Goal: Task Accomplishment & Management: Manage account settings

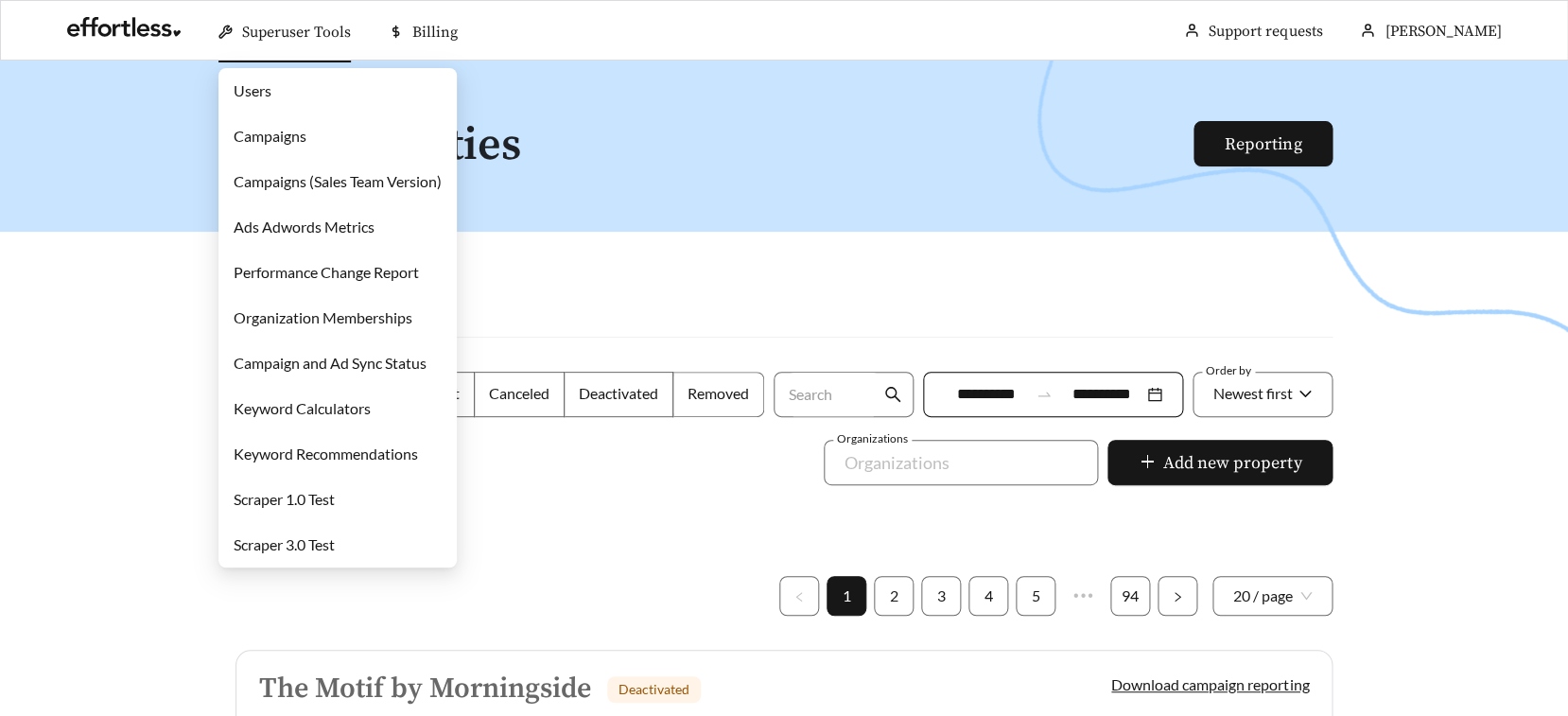
click at [285, 135] on link "Campaigns" at bounding box center [270, 135] width 73 height 18
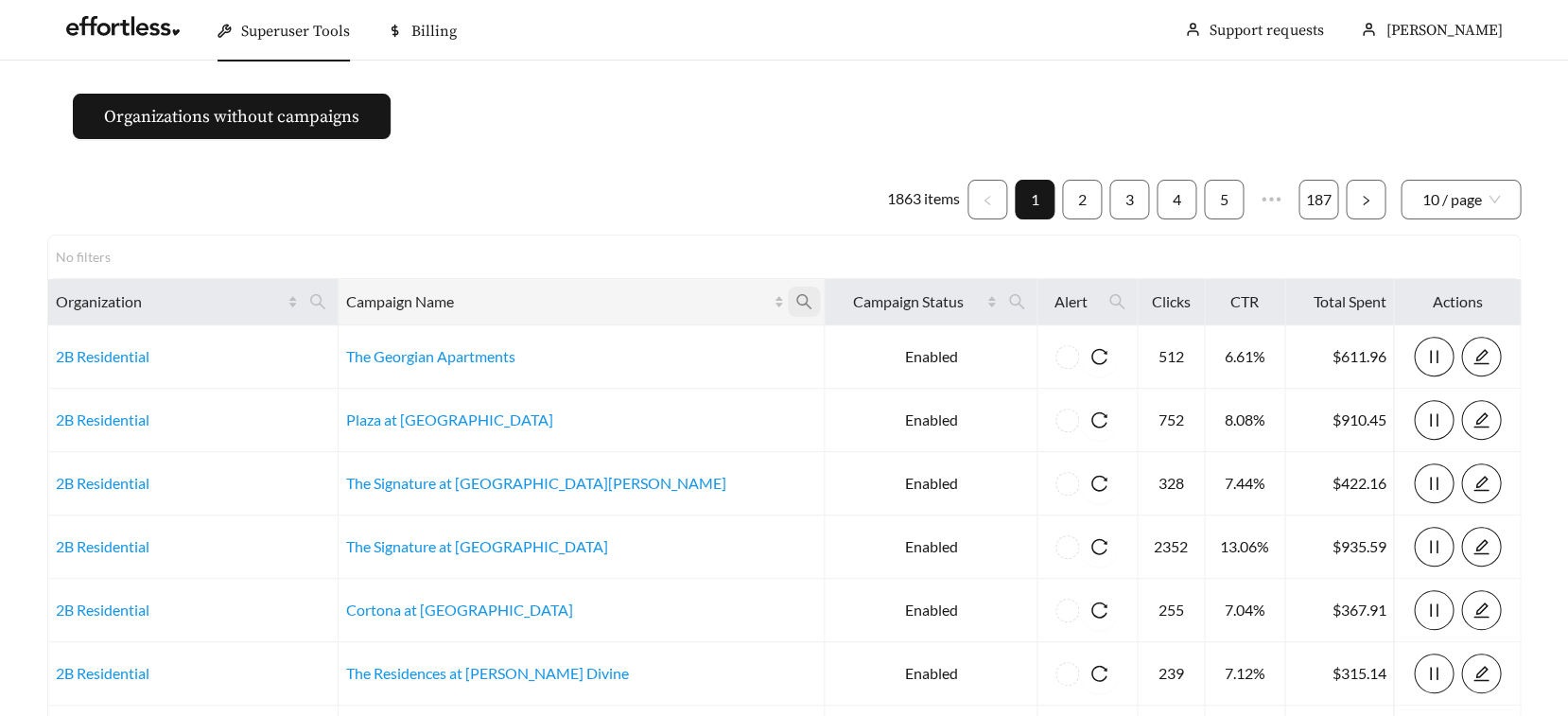
click at [796, 304] on icon "search" at bounding box center [804, 302] width 16 height 16
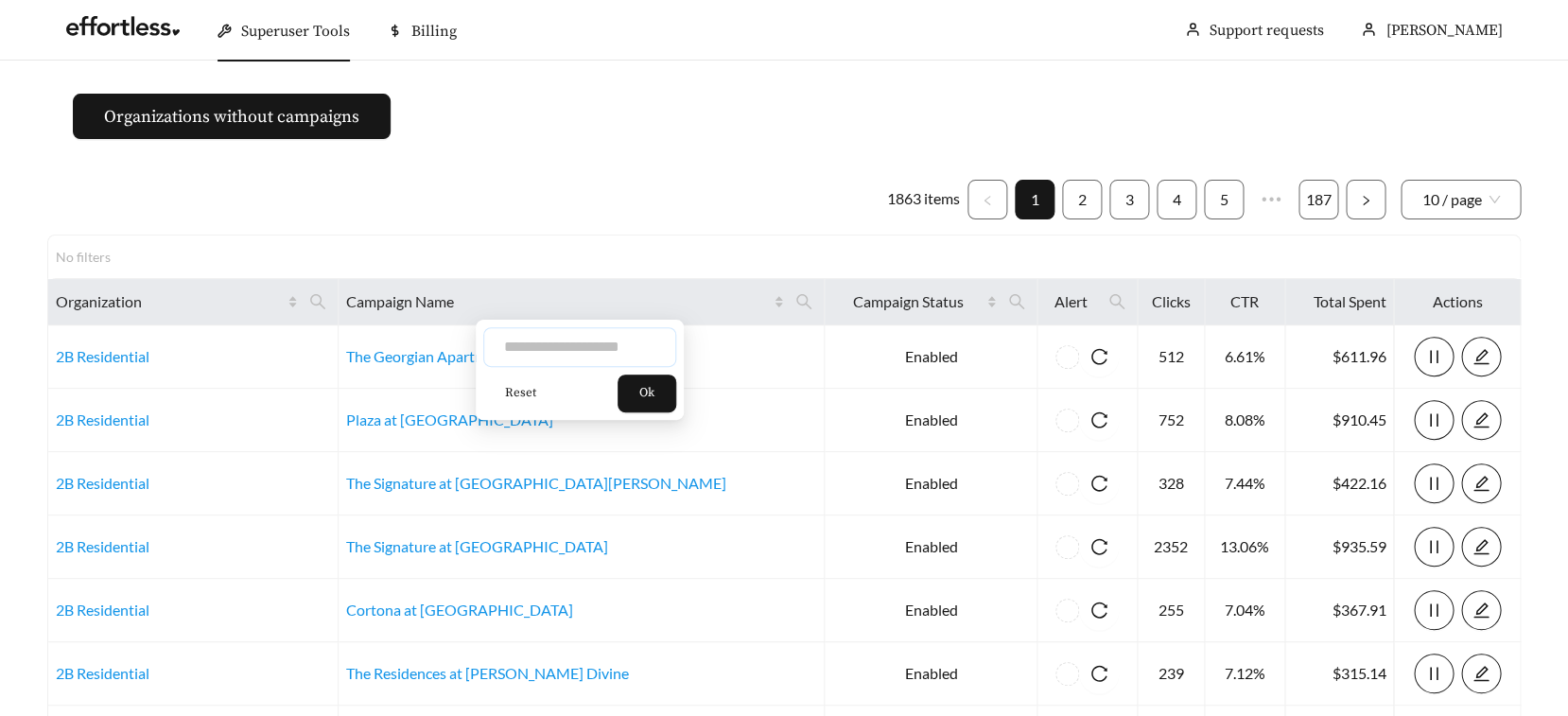
click at [566, 341] on input "text" at bounding box center [580, 346] width 193 height 40
type input "**********"
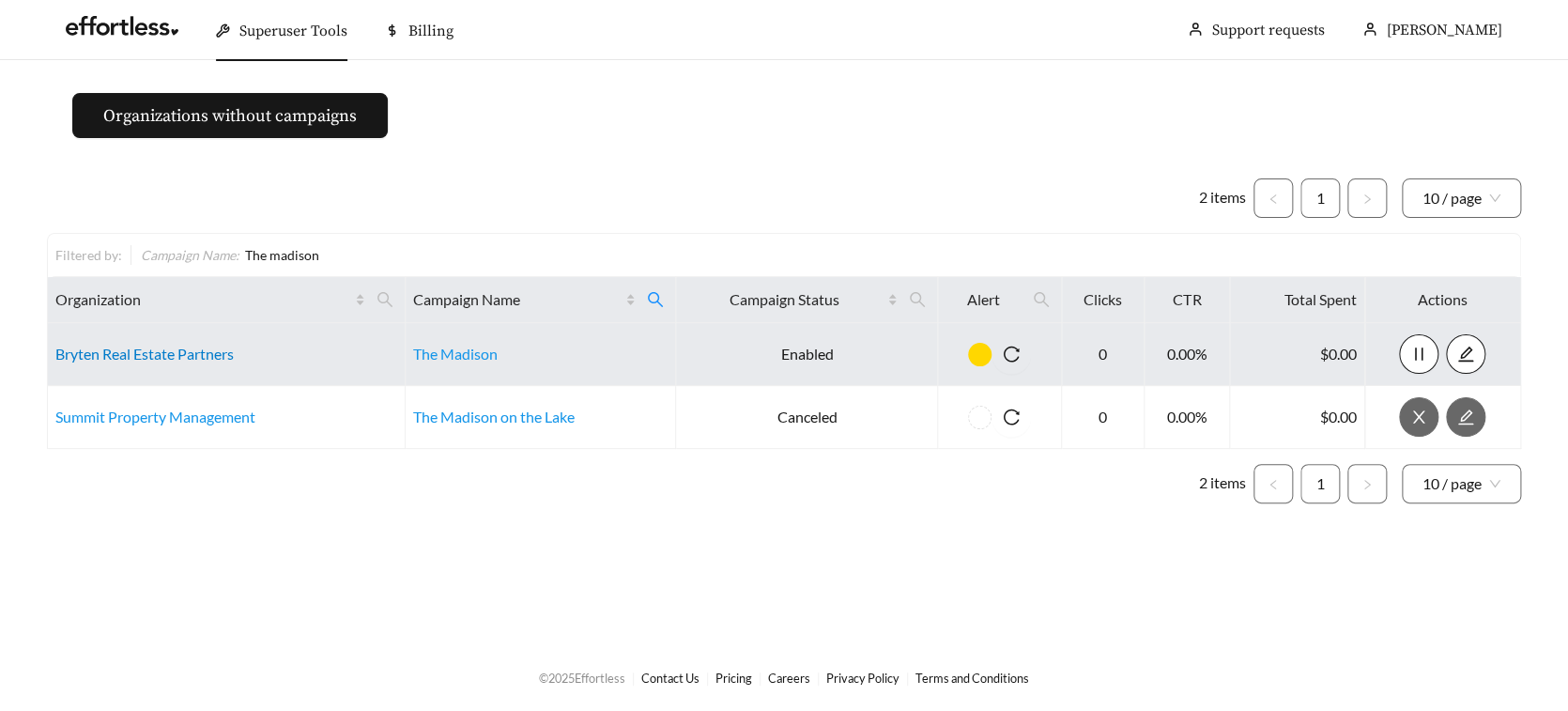
click at [188, 350] on link "Bryten Real Estate Partners" at bounding box center [144, 354] width 179 height 17
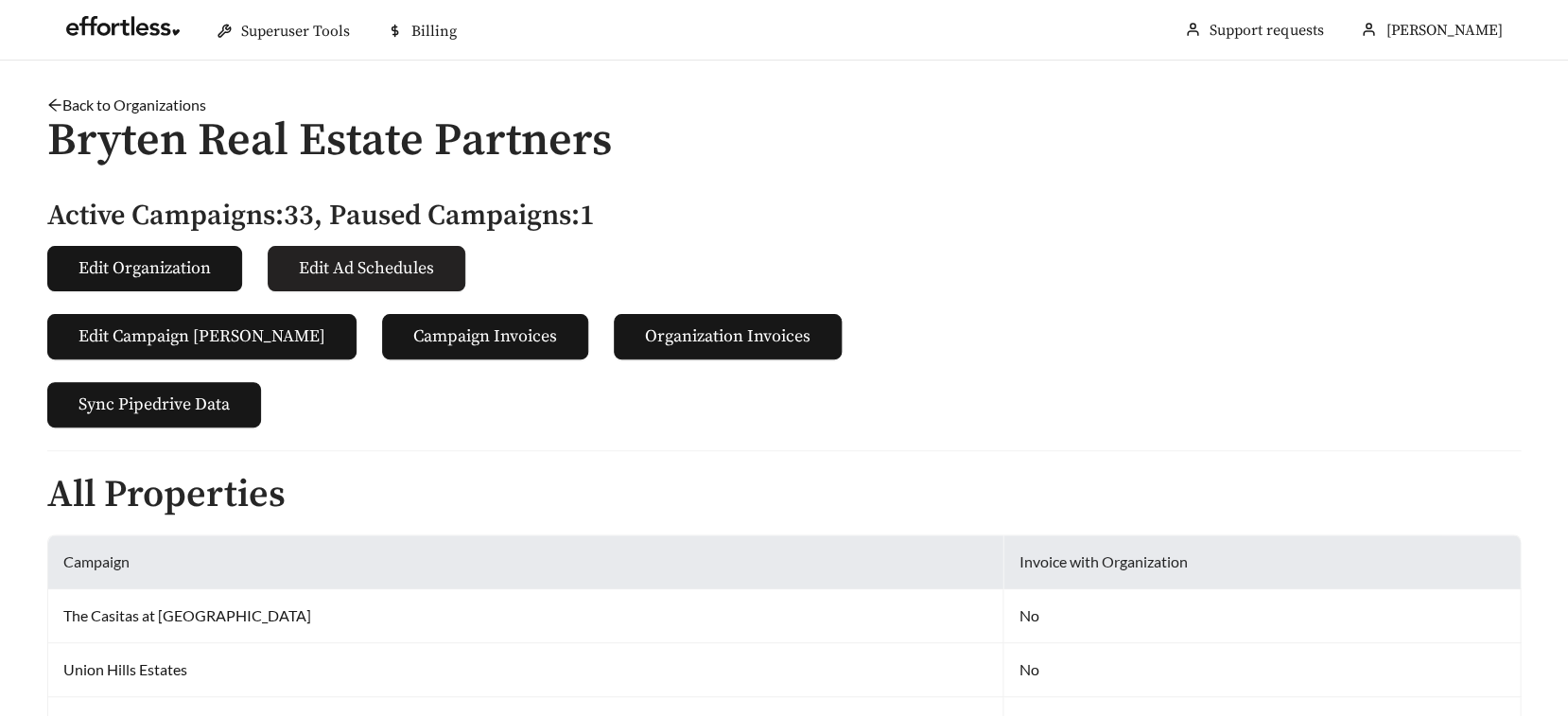
click at [314, 276] on span "Edit Ad Schedules" at bounding box center [366, 268] width 135 height 25
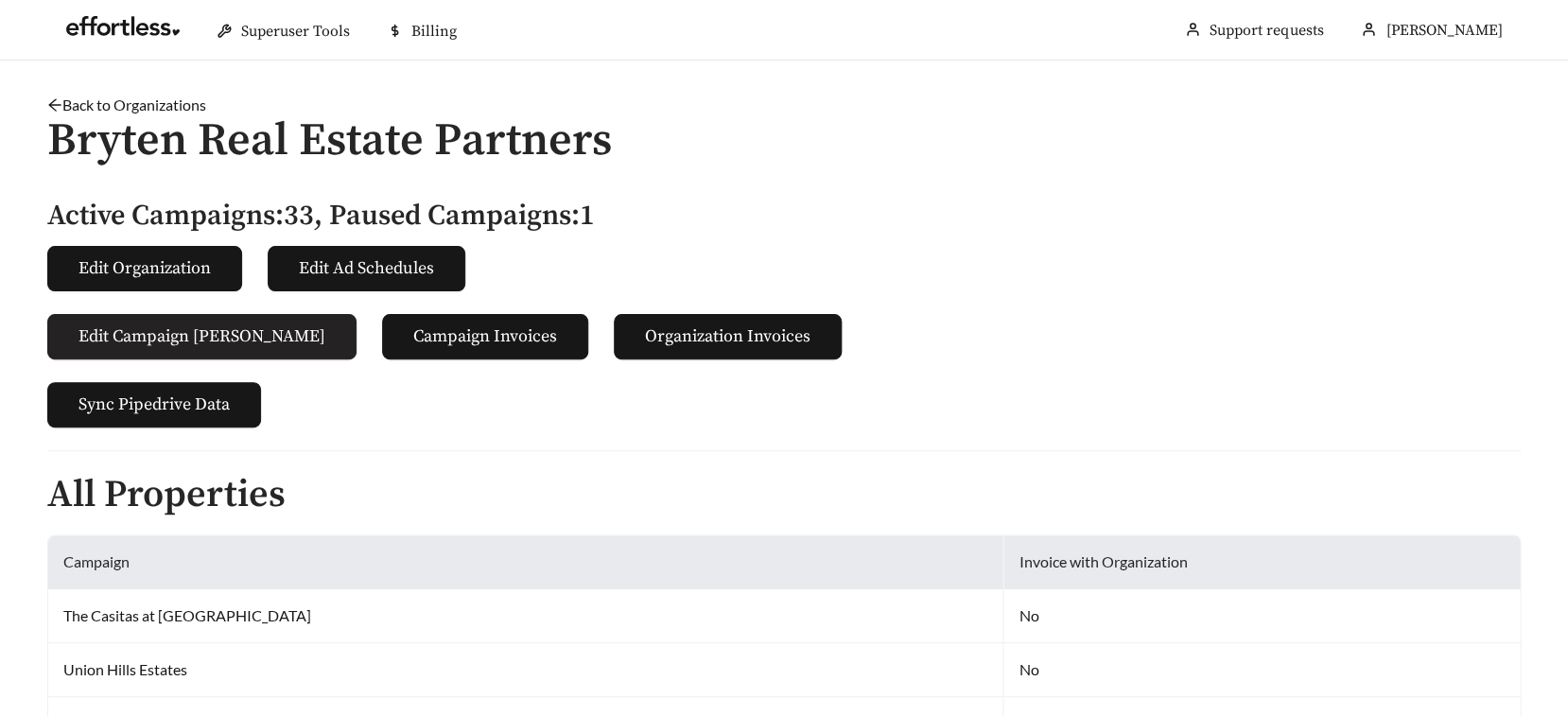
click at [195, 323] on span "Edit Campaign Billings" at bounding box center [202, 336] width 247 height 25
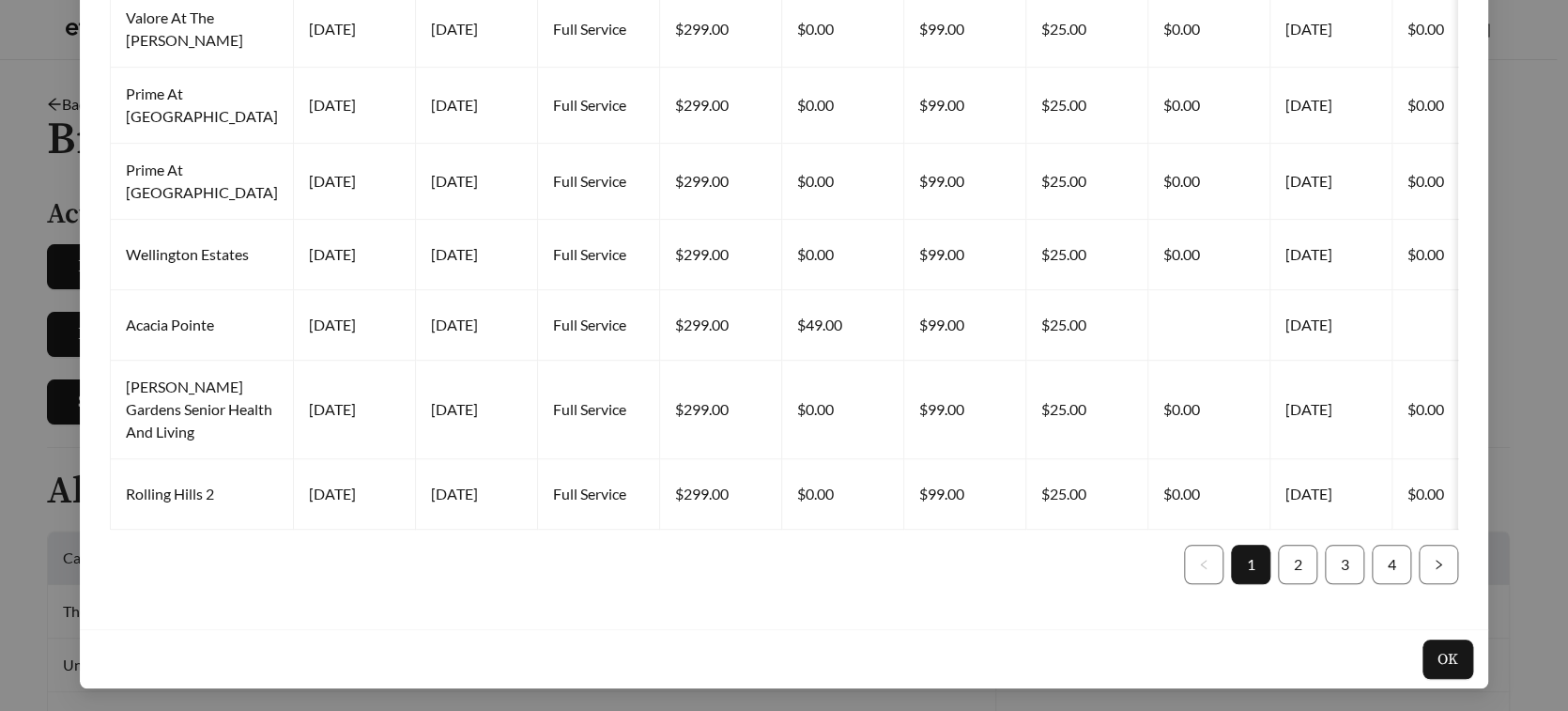
scroll to position [132, 0]
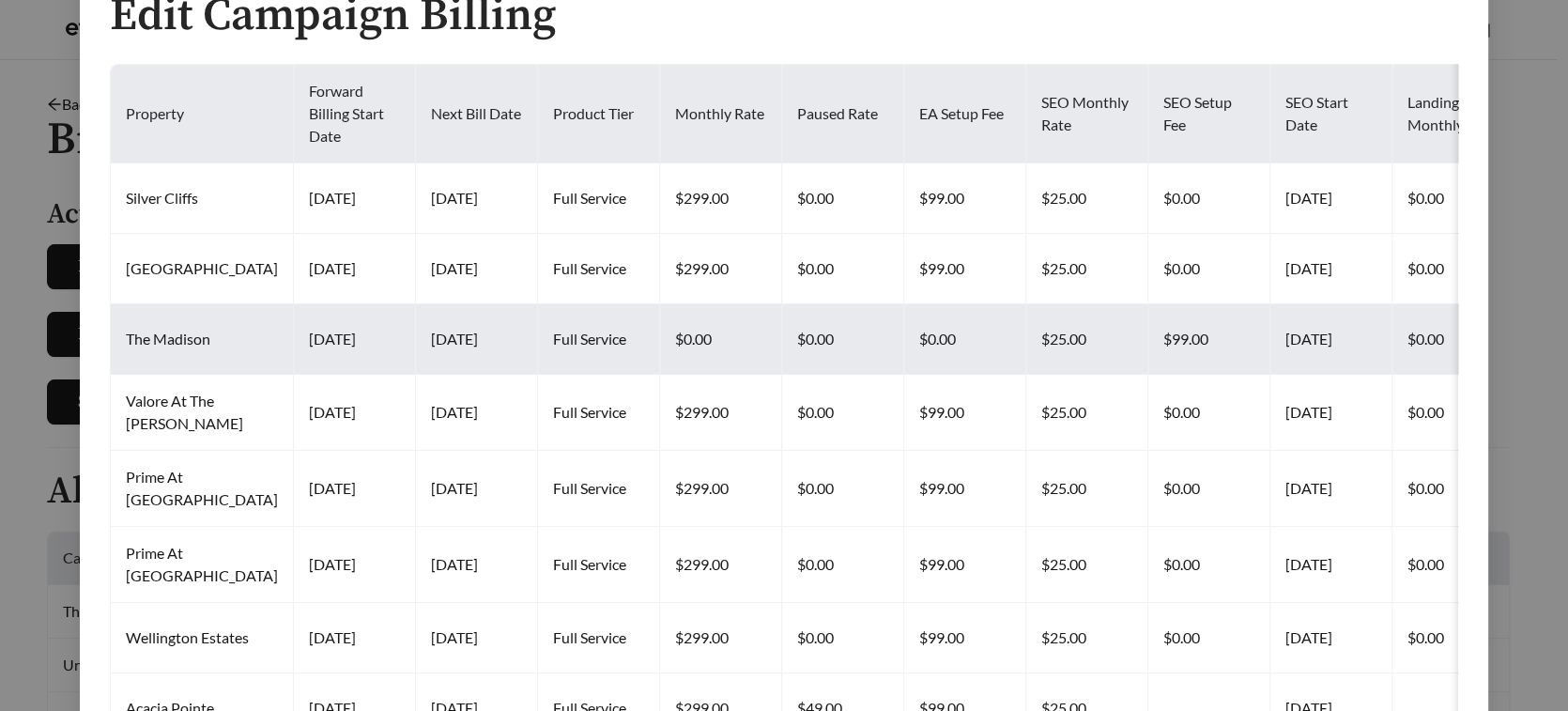
drag, startPoint x: 130, startPoint y: 337, endPoint x: 467, endPoint y: 338, distance: 337.0
click at [467, 338] on tr "The Madison 2025-09-10 2025-10-15 Full Service $0.00 $0.00 $0.00 $25.00 $99.00 …" at bounding box center [1513, 339] width 2805 height 71
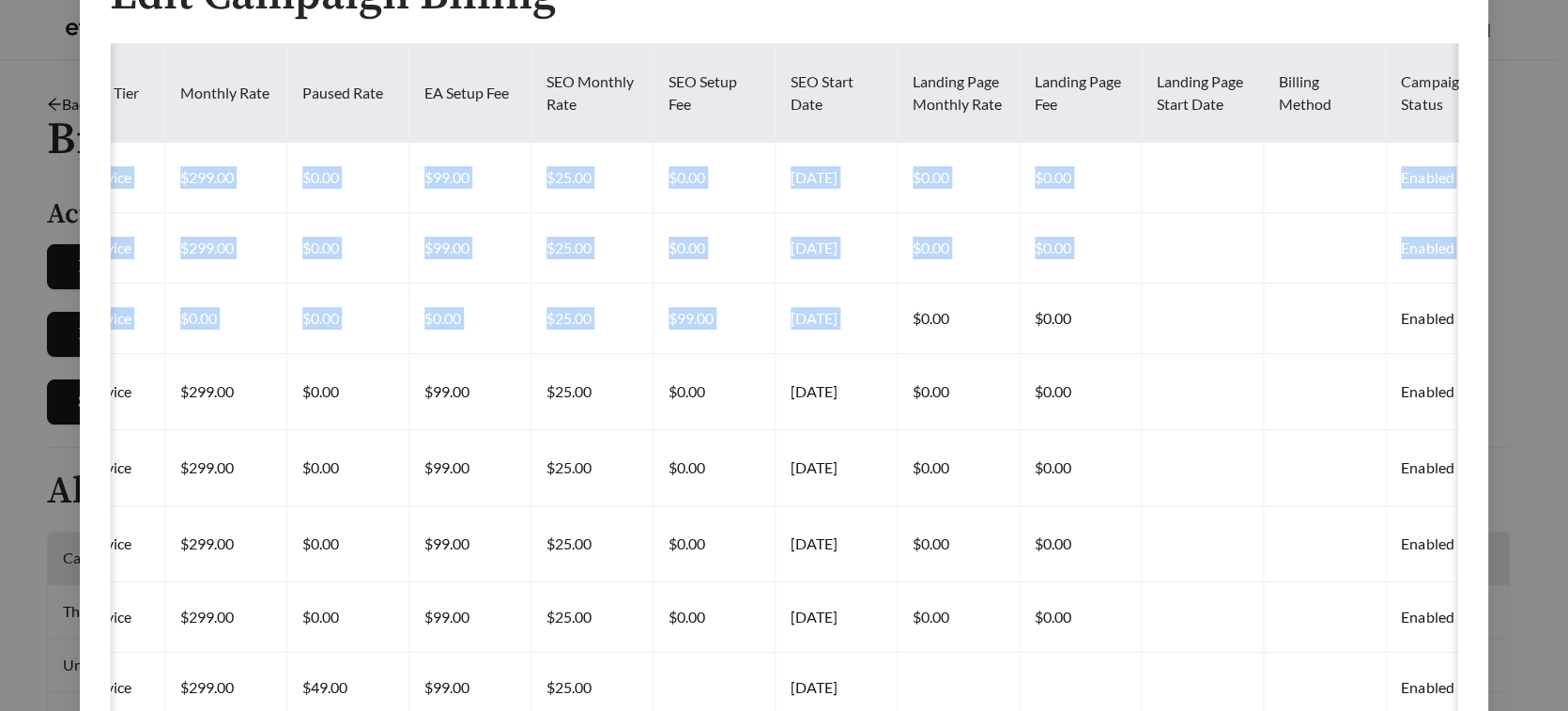
scroll to position [0, 0]
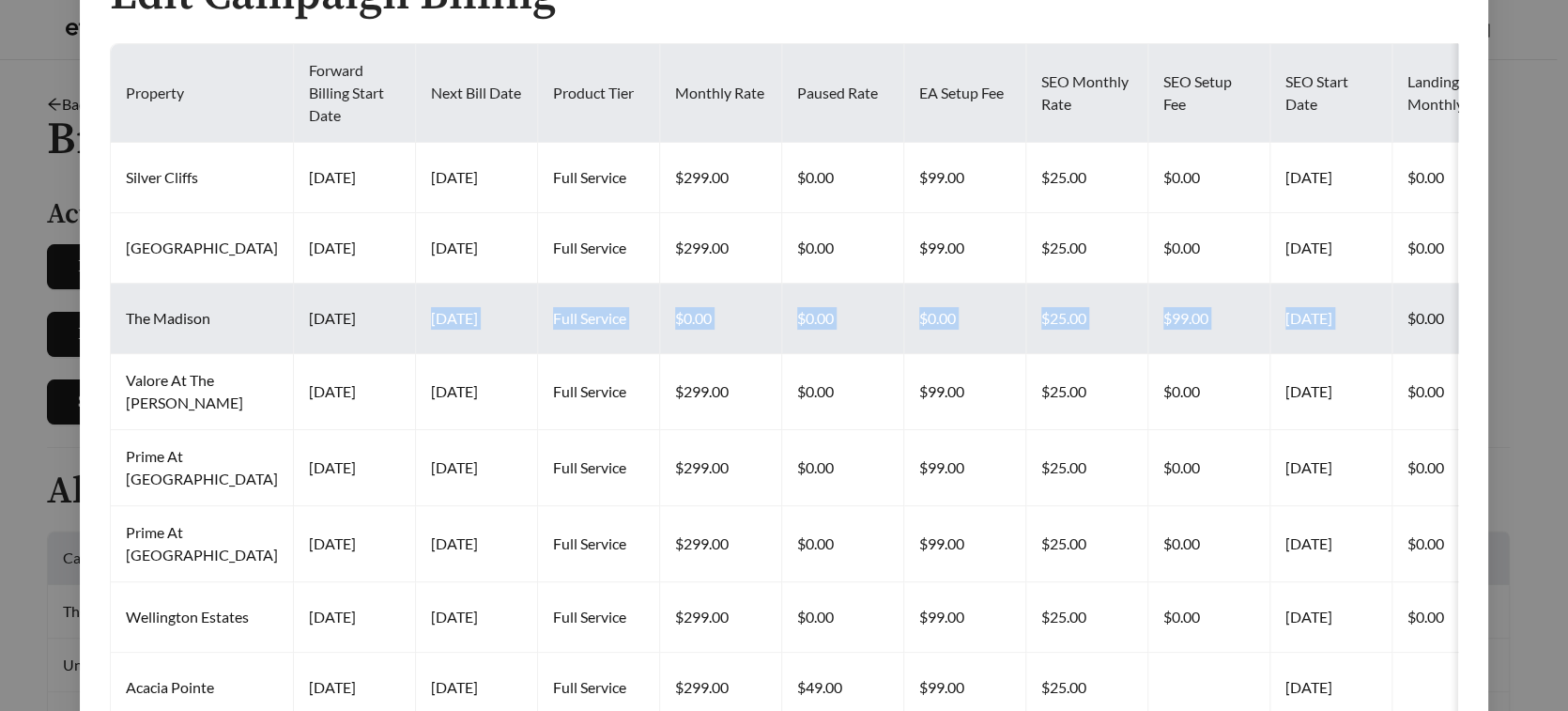
drag, startPoint x: 1326, startPoint y: 319, endPoint x: 287, endPoint y: 313, distance: 1039.0
click at [287, 313] on tr "The Madison 2025-09-10 2025-10-15 Full Service $0.00 $0.00 $0.00 $25.00 $99.00 …" at bounding box center [1513, 318] width 2805 height 71
click at [294, 327] on td "2025-09-10" at bounding box center [355, 318] width 122 height 71
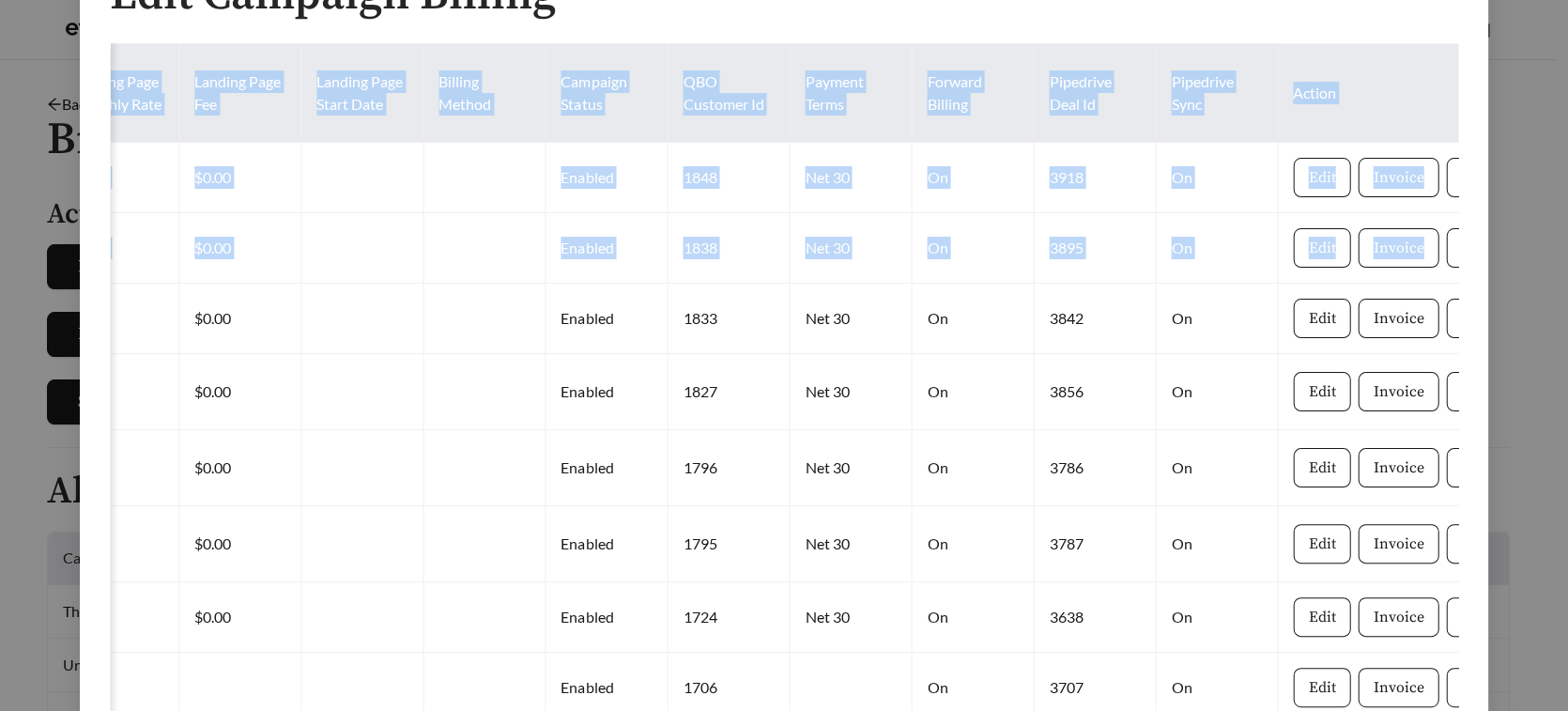
scroll to position [0, 1392]
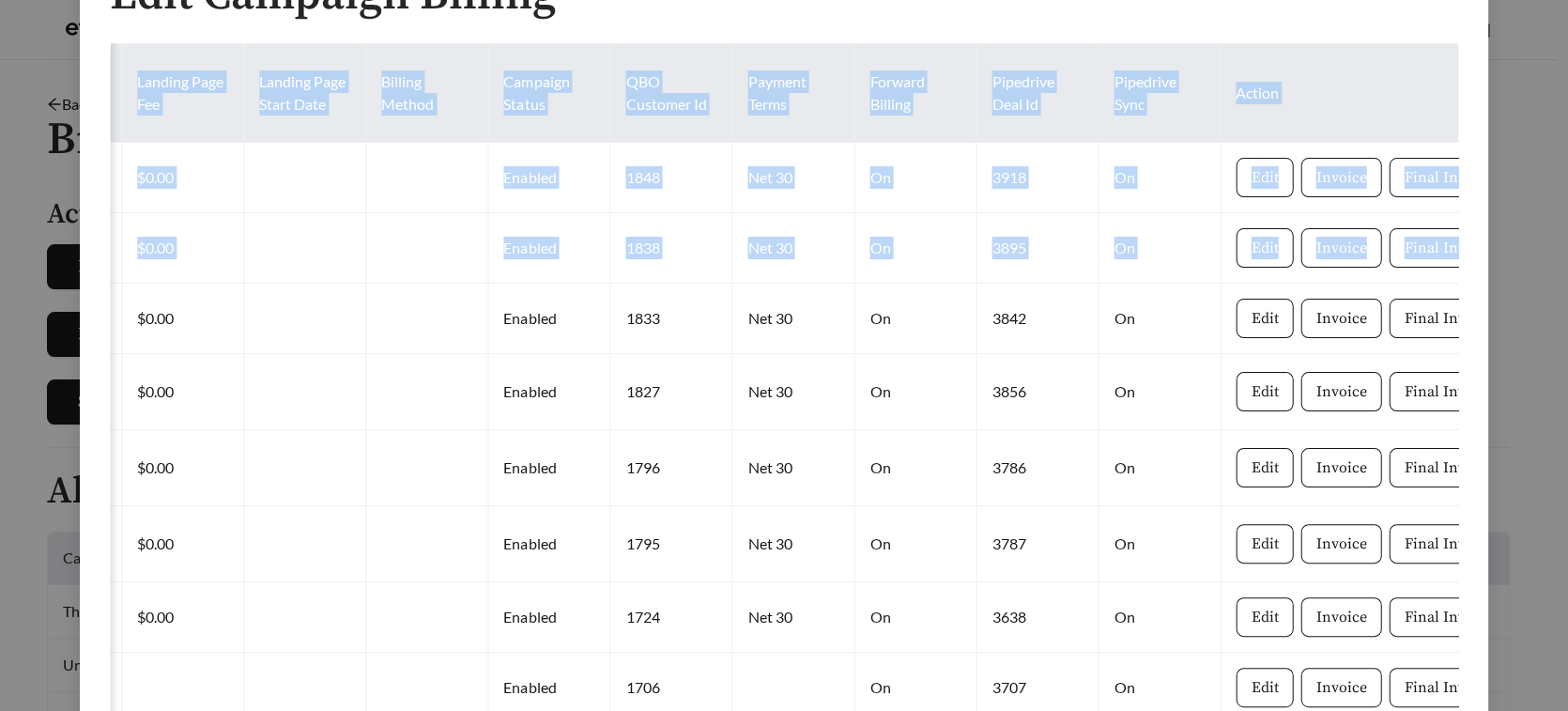
drag, startPoint x: 188, startPoint y: 319, endPoint x: 1517, endPoint y: 334, distance: 1329.1
click at [1517, 334] on div "Edit Campaign Billing Property Forward Billing Start Date Next Bill Date Produc…" at bounding box center [784, 356] width 1568 height 711
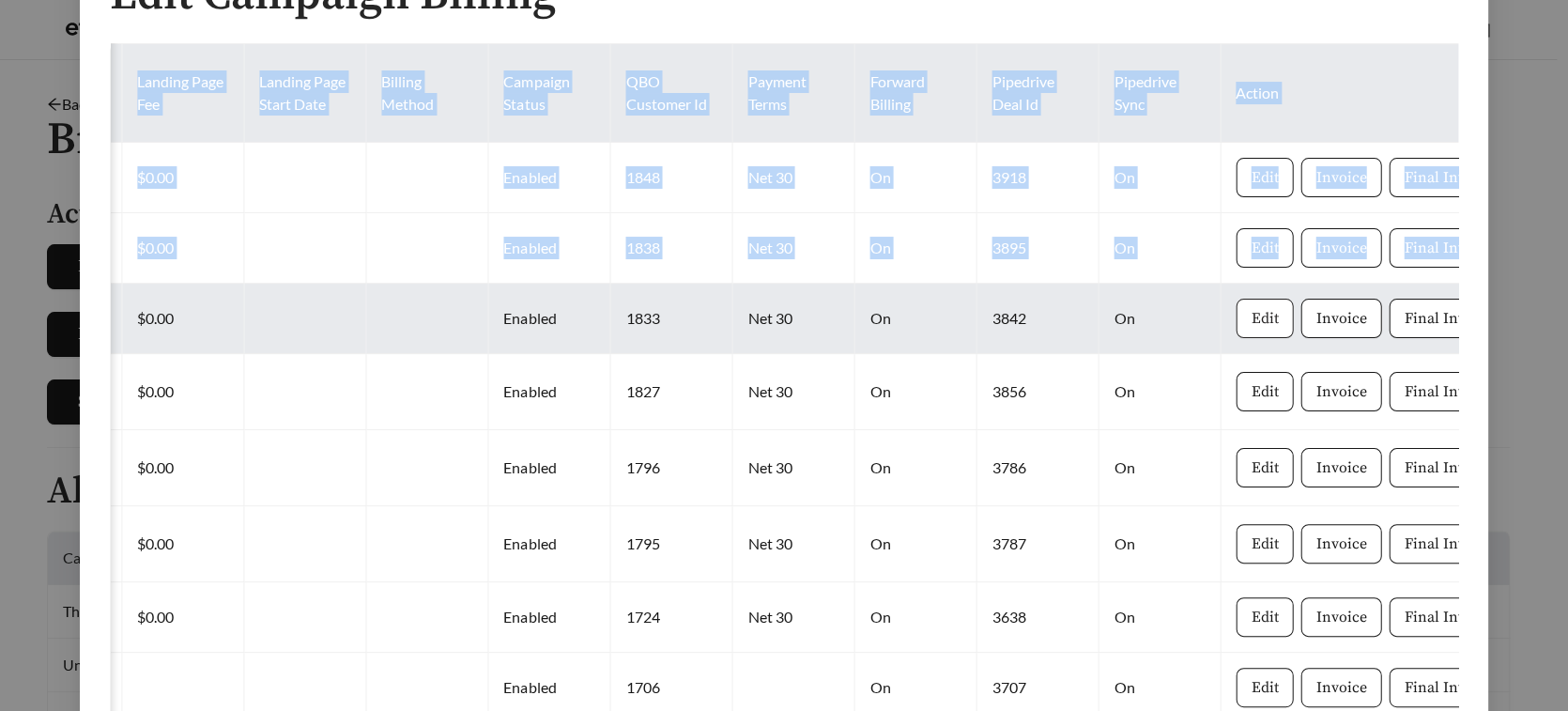
click at [1236, 323] on button "Edit" at bounding box center [1264, 318] width 57 height 40
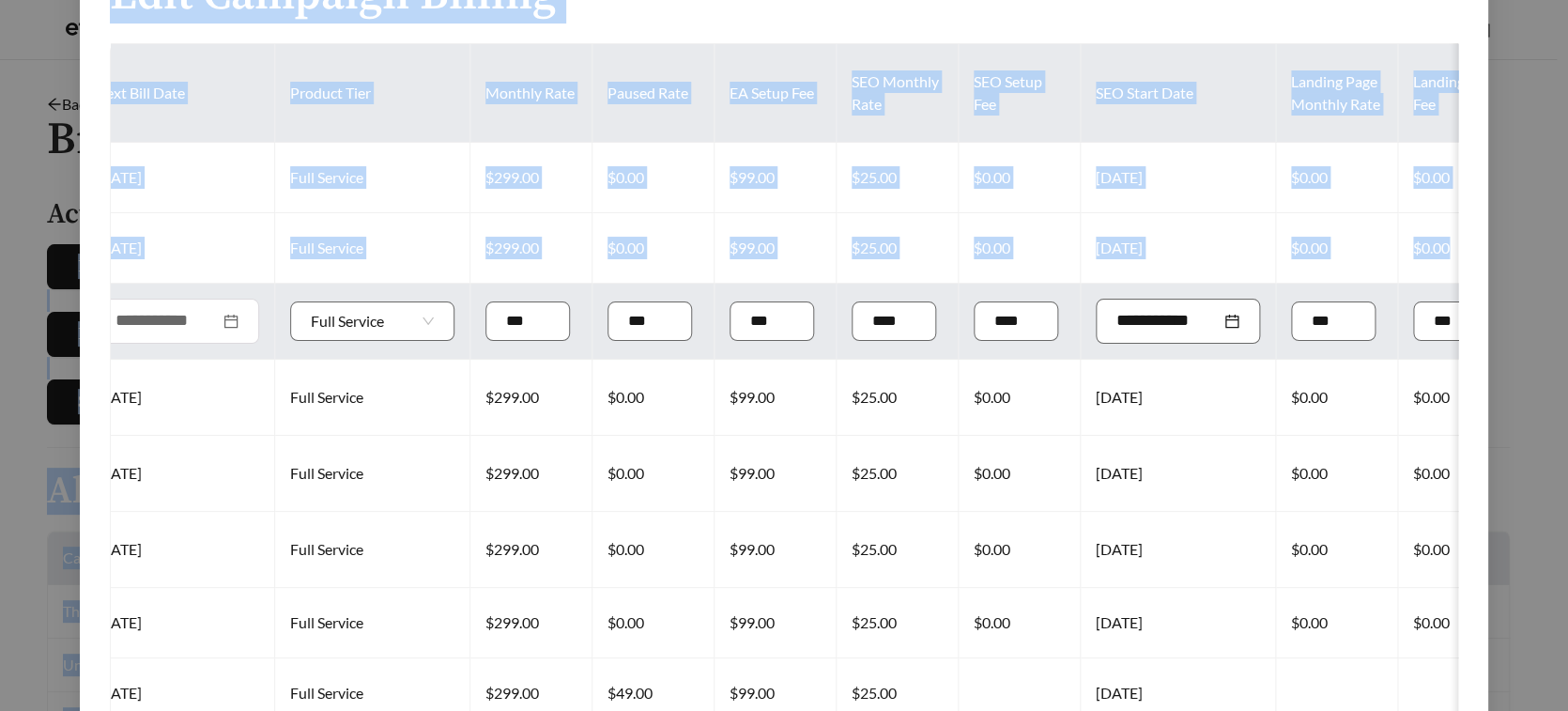
scroll to position [0, 0]
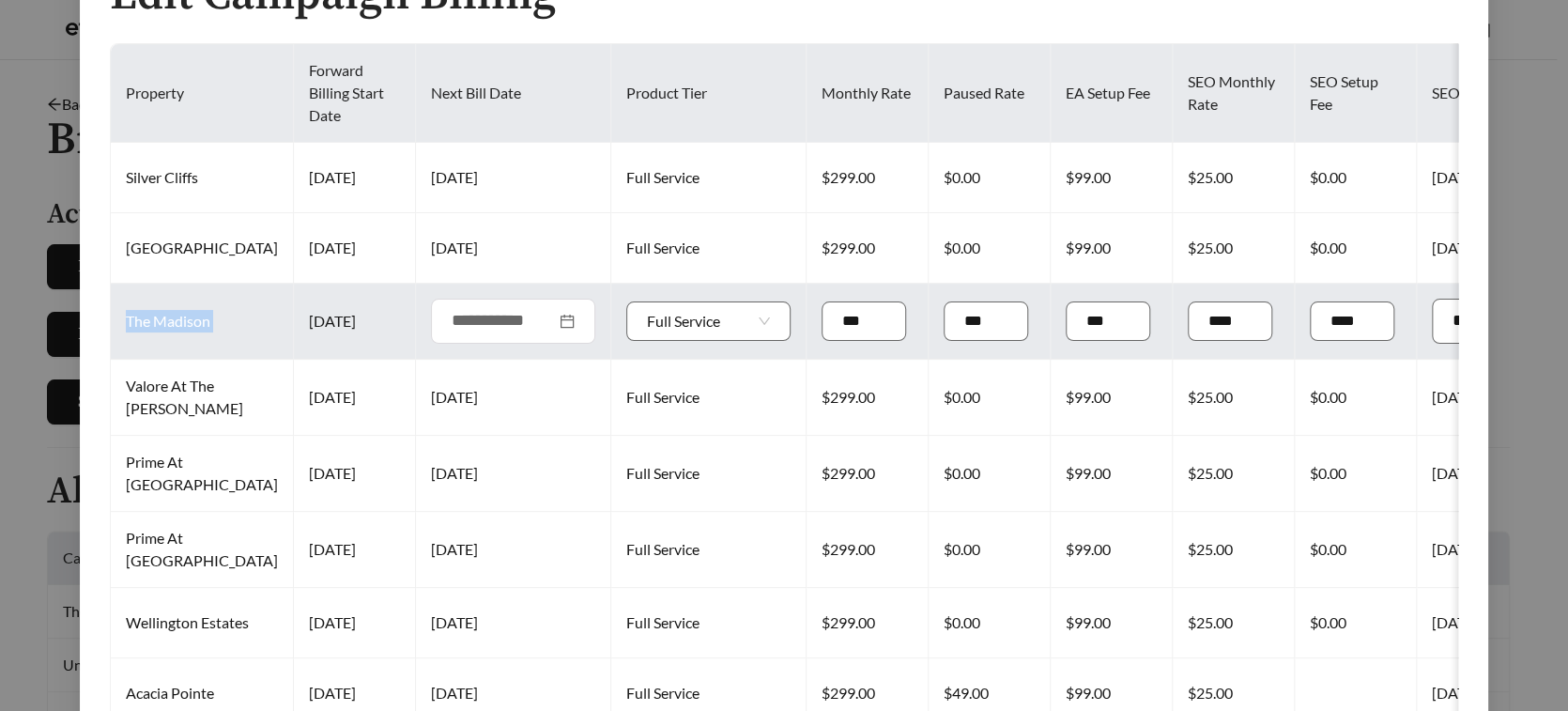
drag, startPoint x: 527, startPoint y: 253, endPoint x: 269, endPoint y: 302, distance: 262.6
click at [328, 322] on td "2025-09-10" at bounding box center [355, 321] width 122 height 76
click at [515, 317] on div at bounding box center [513, 321] width 164 height 45
click at [504, 320] on div at bounding box center [512, 321] width 123 height 25
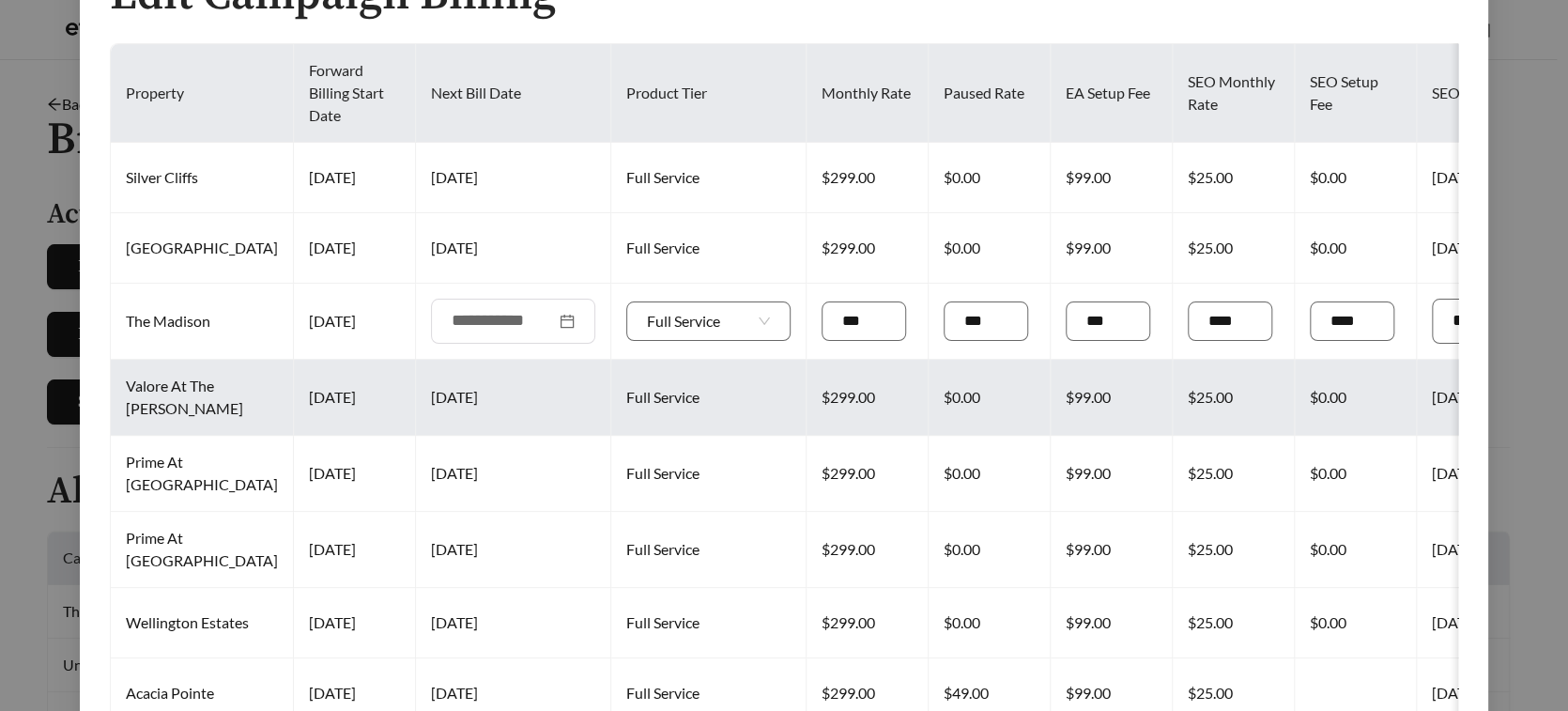
click at [612, 387] on td "Full Service" at bounding box center [709, 397] width 195 height 76
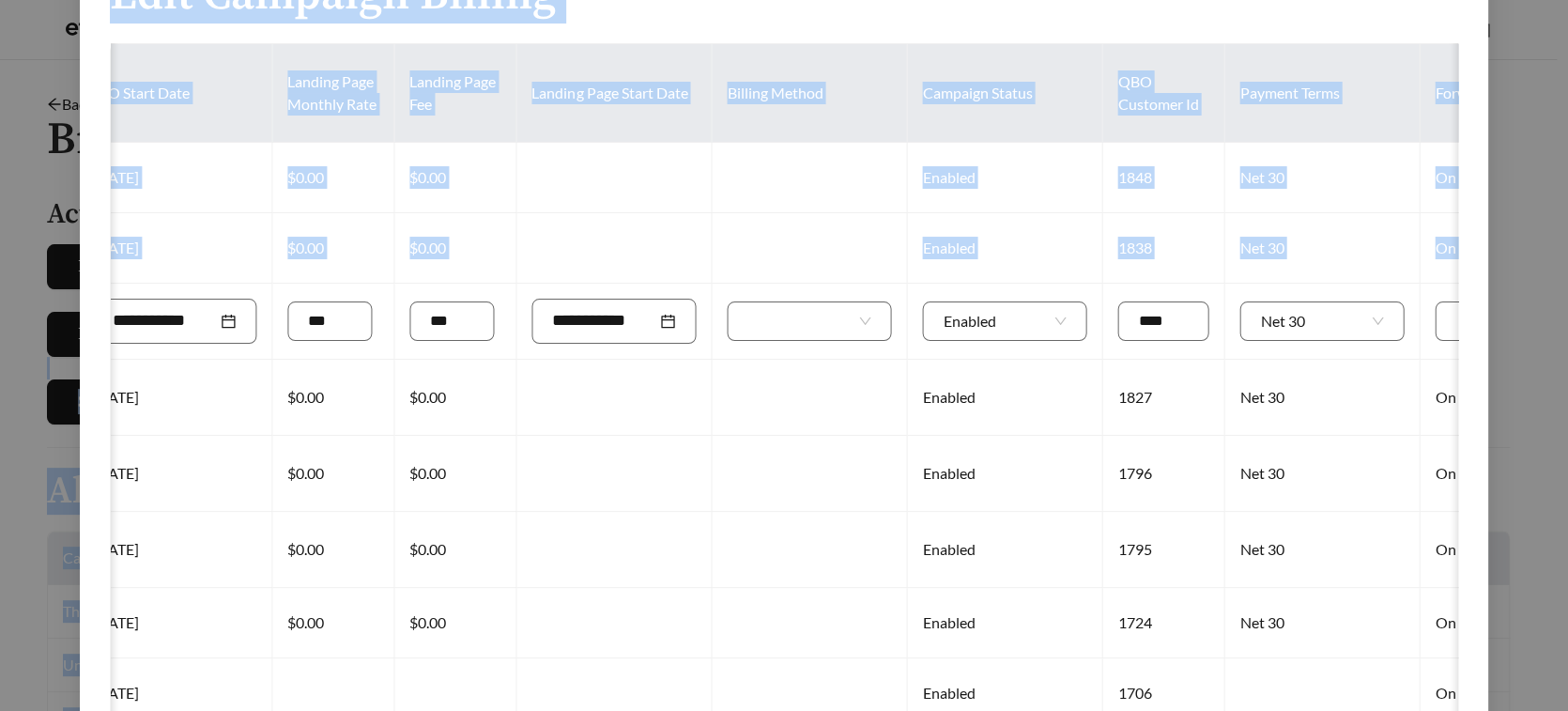
scroll to position [0, 2050]
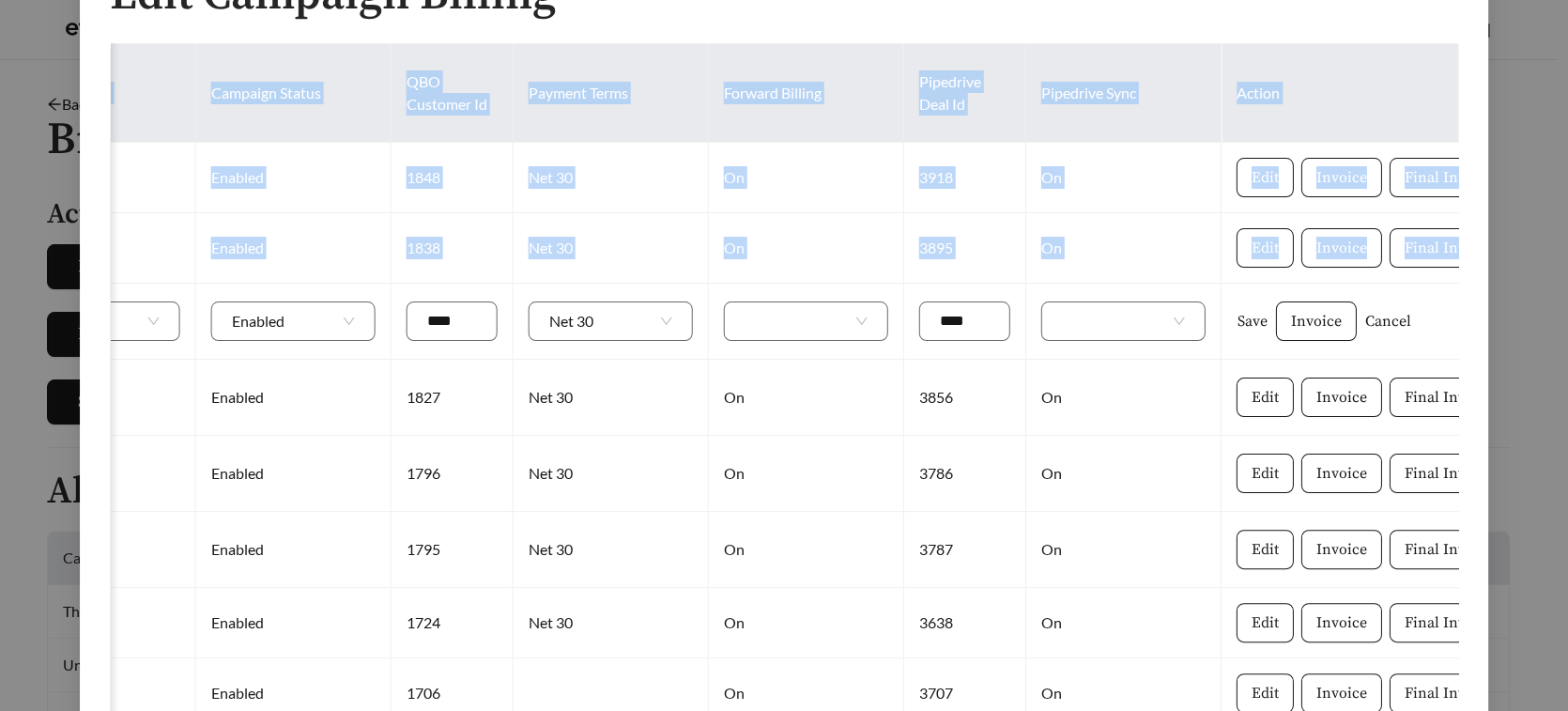
drag, startPoint x: 842, startPoint y: 307, endPoint x: 1540, endPoint y: 319, distance: 698.1
click at [1540, 319] on div "Edit Campaign Billing Property Forward Billing Start Date Next Bill Date Produc…" at bounding box center [784, 356] width 1568 height 711
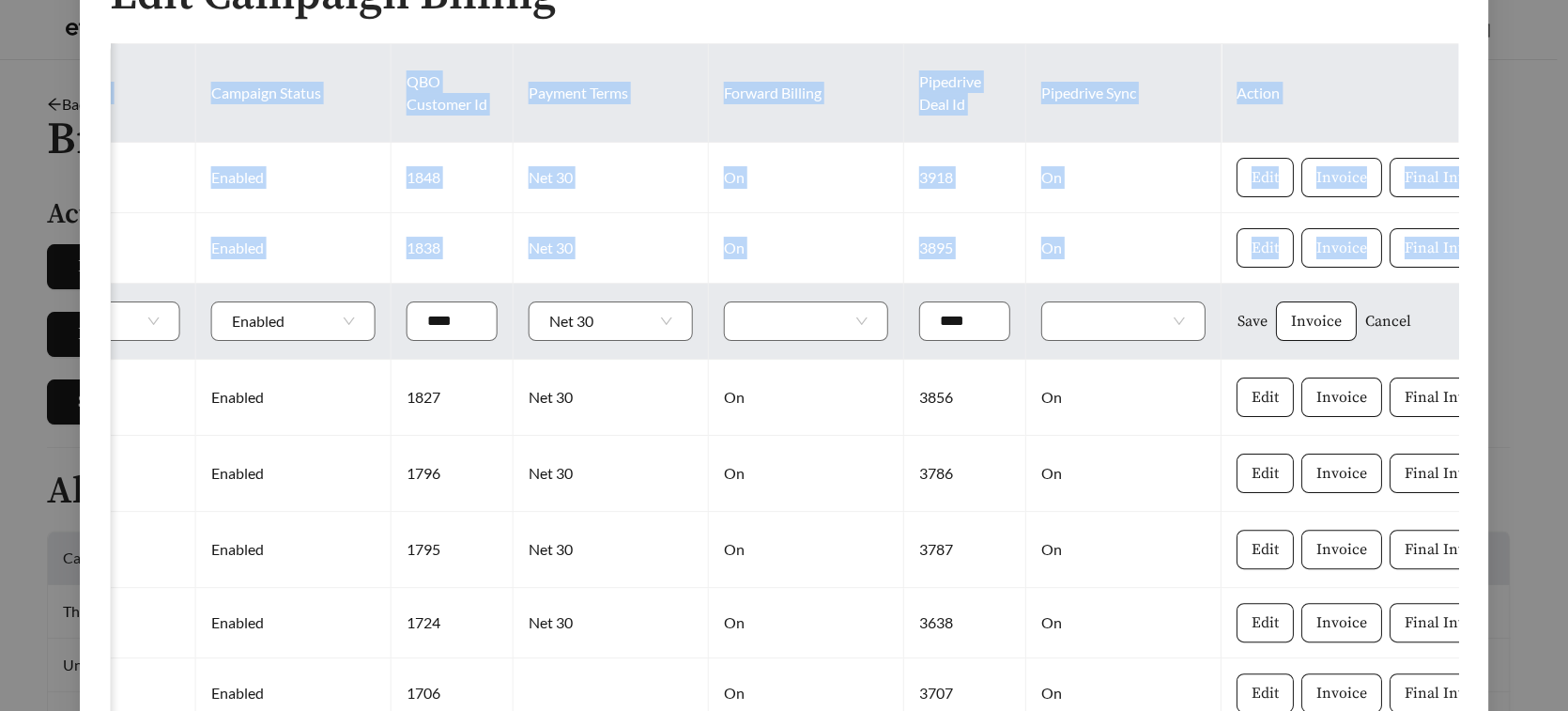
click at [1365, 328] on span "Cancel" at bounding box center [1388, 321] width 46 height 22
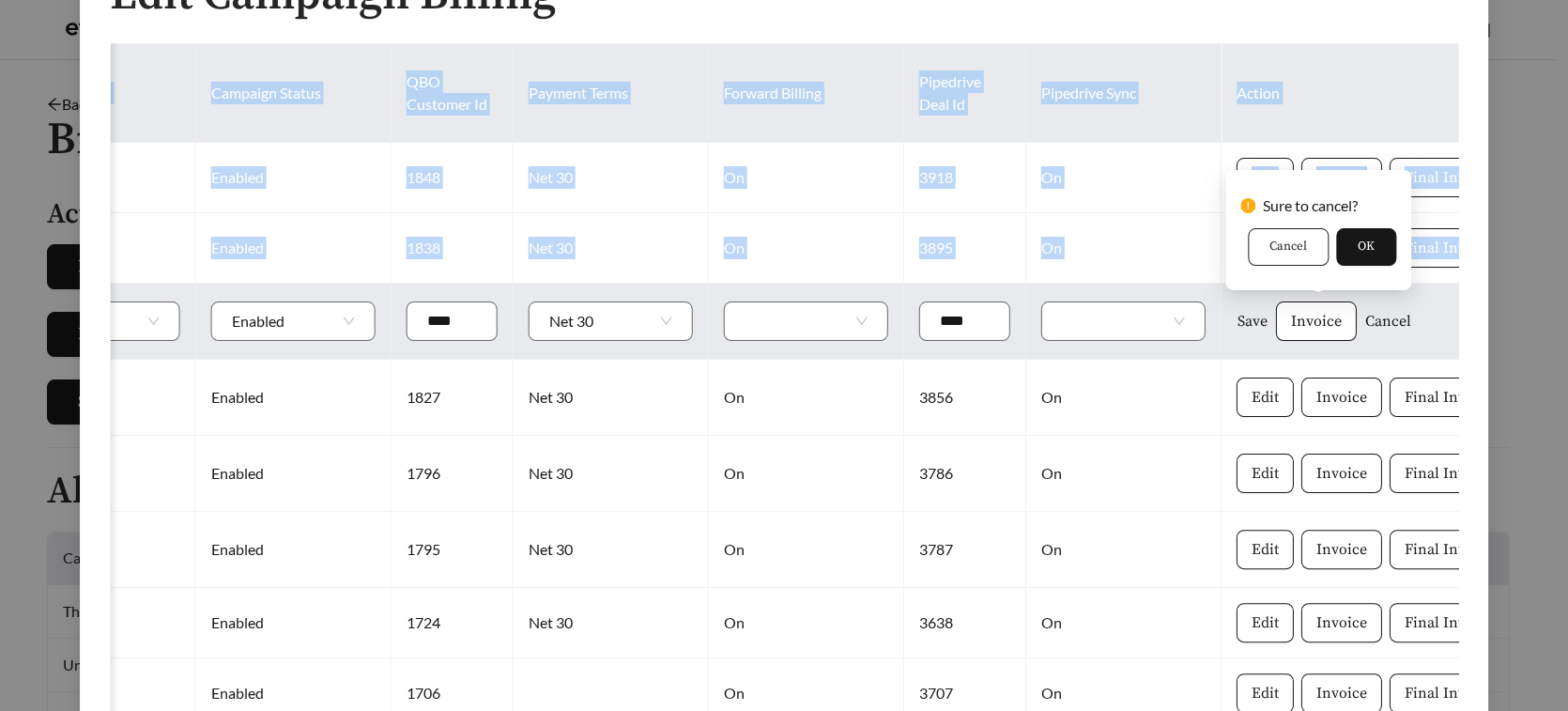
click at [1301, 249] on span "Cancel" at bounding box center [1288, 246] width 38 height 18
